Goal: Book appointment/travel/reservation

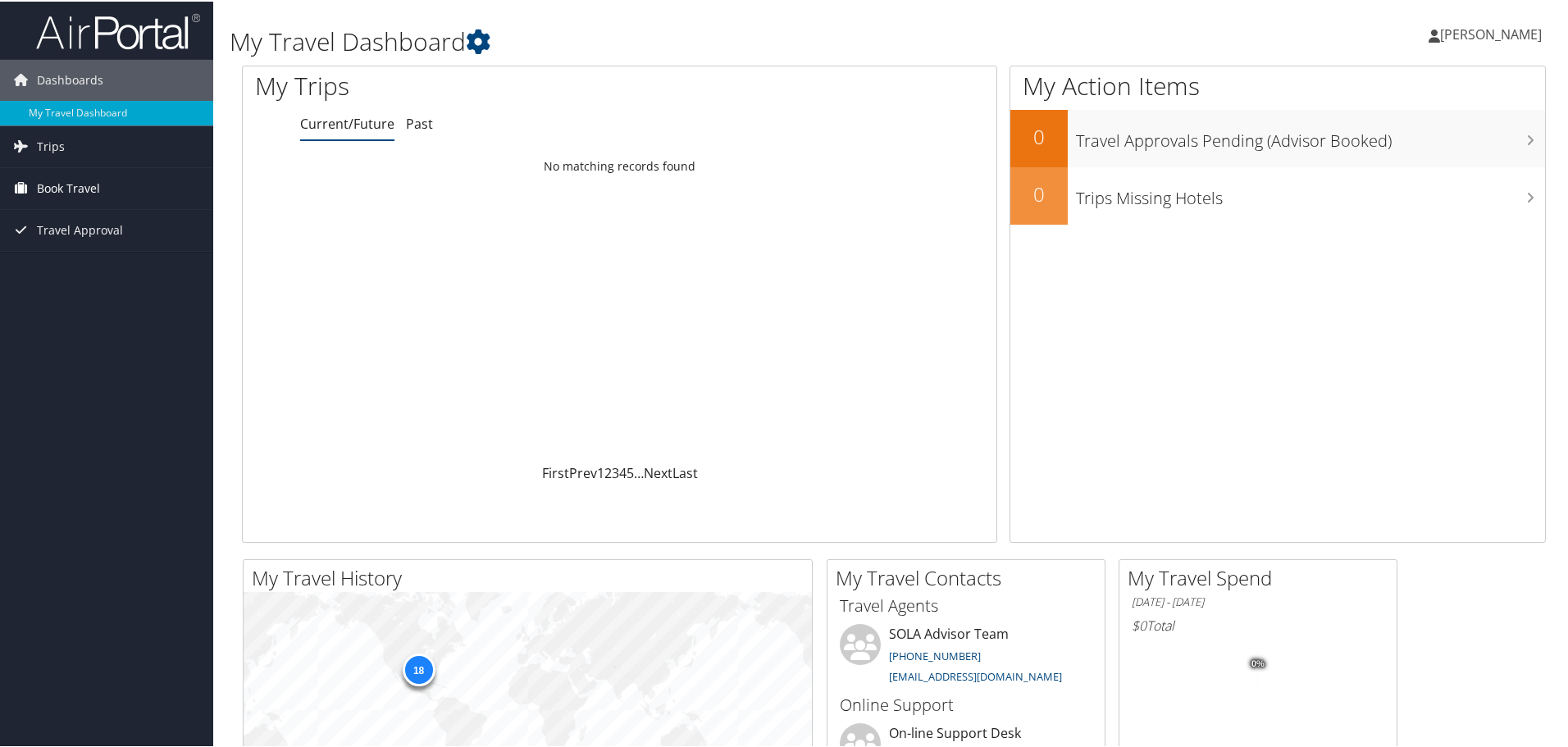
click at [79, 189] on span "Book Travel" at bounding box center [68, 187] width 63 height 41
click at [115, 240] on link "Book/Manage Online Trips" at bounding box center [107, 244] width 213 height 25
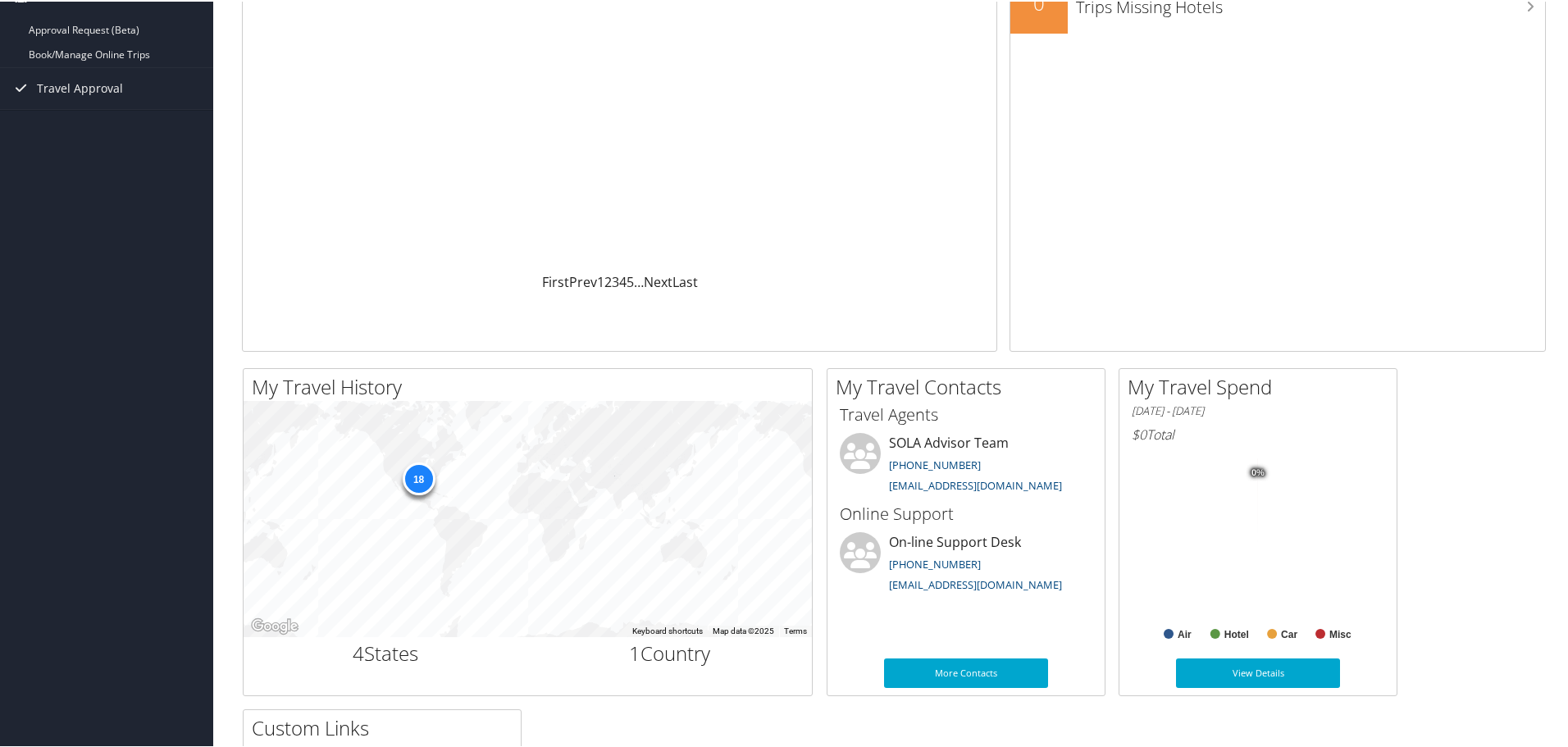
scroll to position [328, 0]
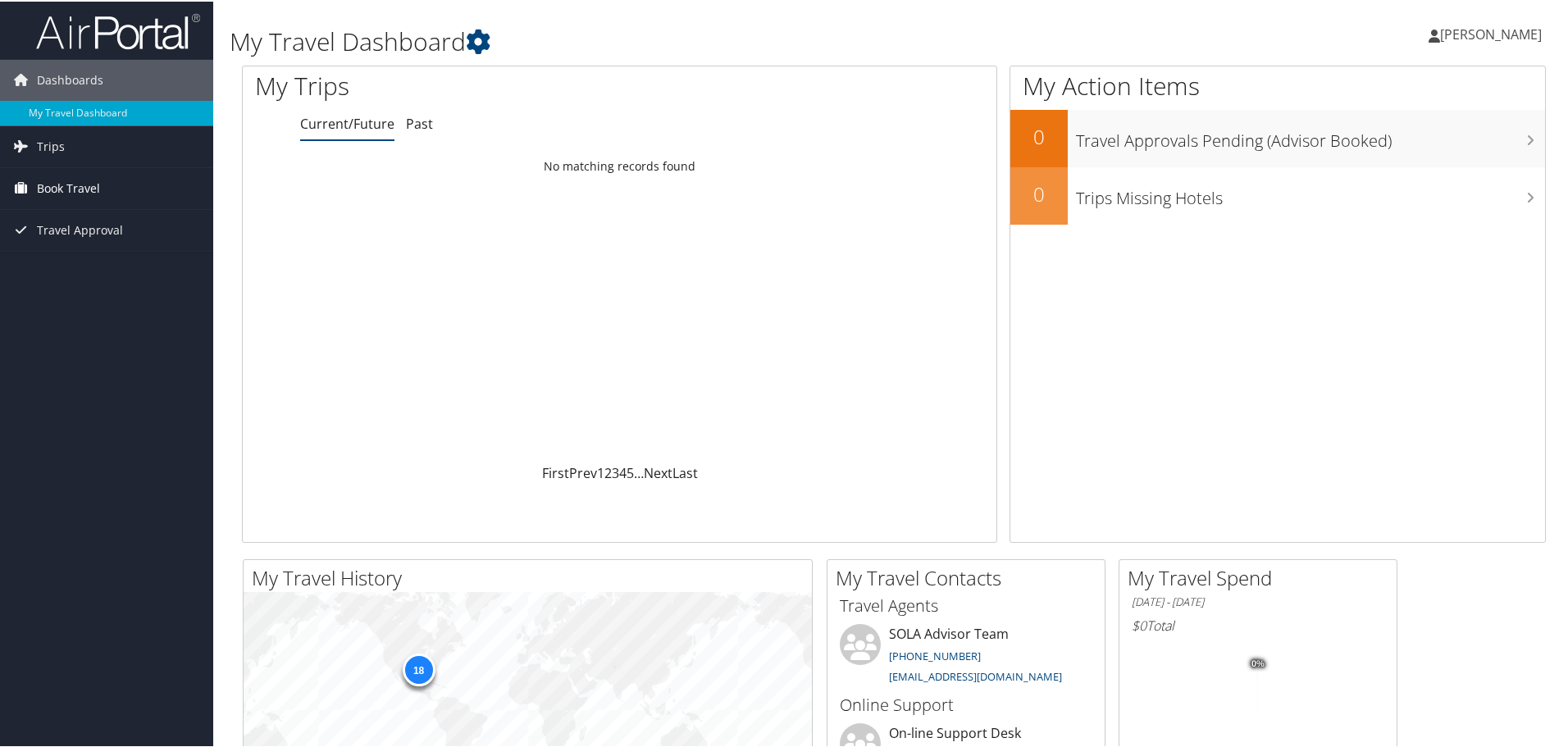
click at [50, 174] on span "Book Travel" at bounding box center [68, 187] width 63 height 41
click at [67, 240] on link "Book/Manage Online Trips" at bounding box center [107, 244] width 213 height 25
